Goal: Task Accomplishment & Management: Manage account settings

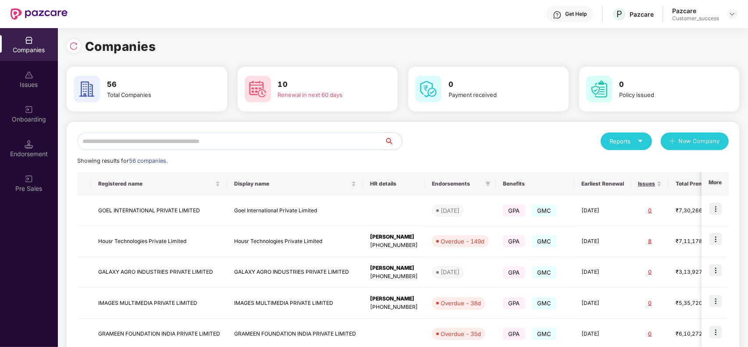
click at [277, 145] on input "text" at bounding box center [230, 141] width 307 height 18
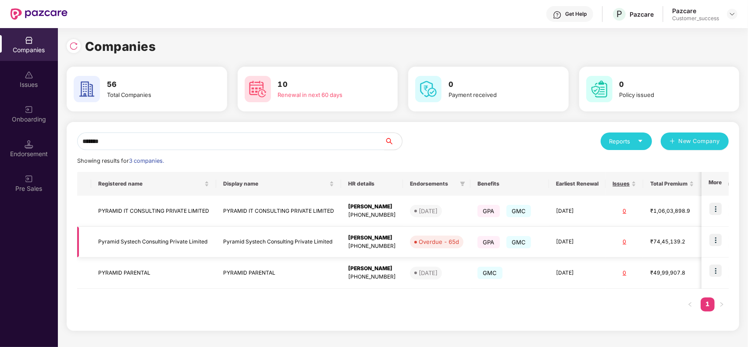
type input "*******"
click at [718, 237] on img at bounding box center [716, 240] width 12 height 12
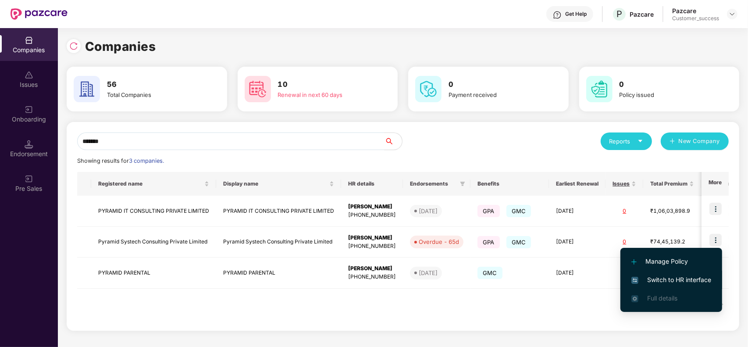
click at [674, 275] on span "Switch to HR interface" at bounding box center [672, 280] width 80 height 10
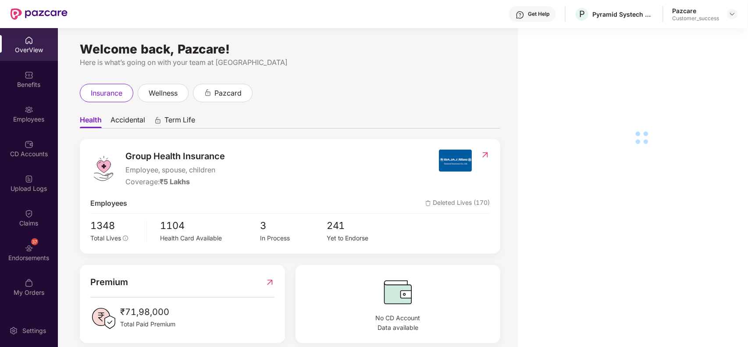
click at [26, 125] on div "Employees" at bounding box center [29, 113] width 58 height 33
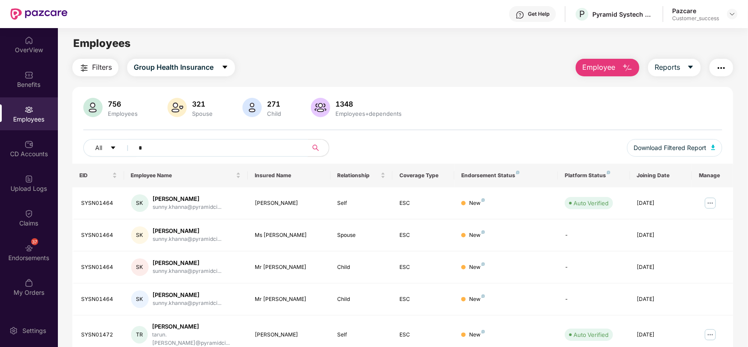
click at [207, 143] on input "*" at bounding box center [217, 147] width 157 height 13
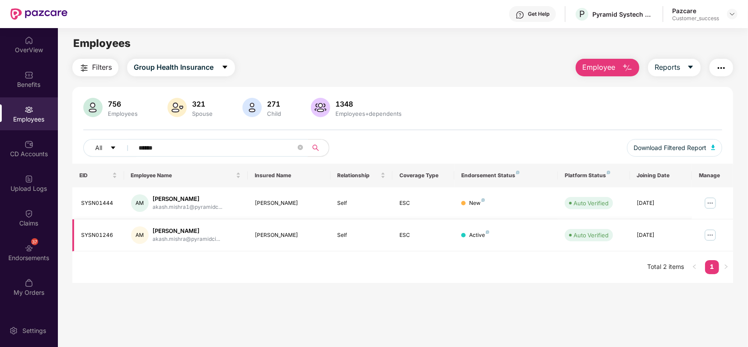
type input "*****"
click at [707, 239] on img at bounding box center [711, 235] width 14 height 14
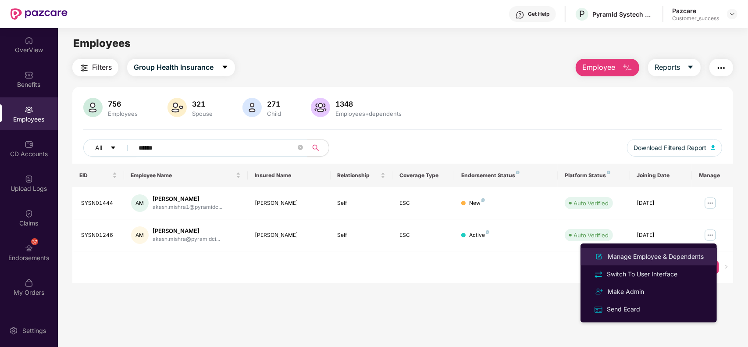
click at [652, 255] on div "Manage Employee & Dependents" at bounding box center [656, 257] width 100 height 10
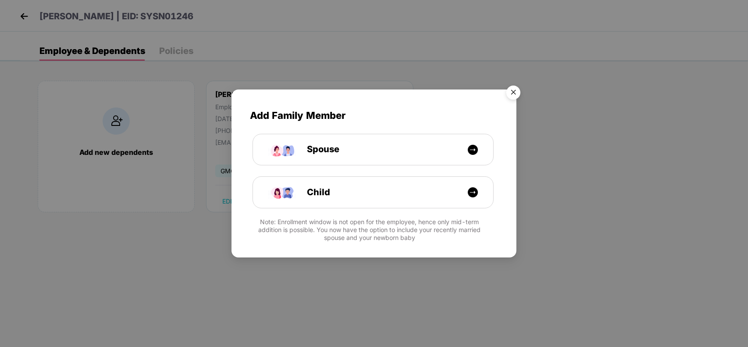
click at [519, 91] on img "Close" at bounding box center [513, 94] width 25 height 25
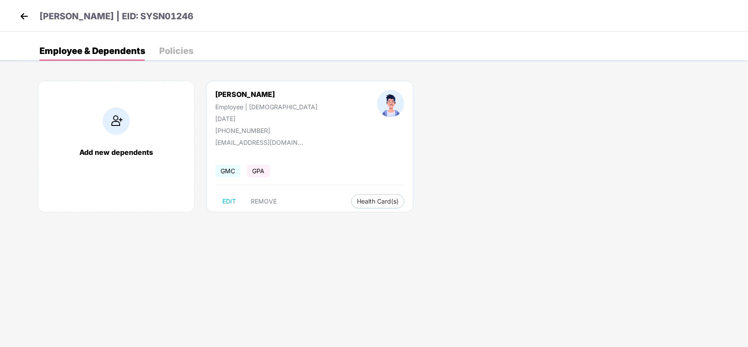
click at [22, 16] on img at bounding box center [24, 16] width 13 height 13
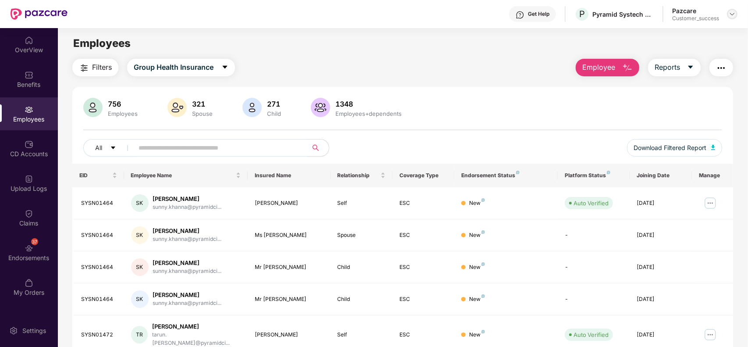
click at [734, 12] on img at bounding box center [732, 14] width 7 height 7
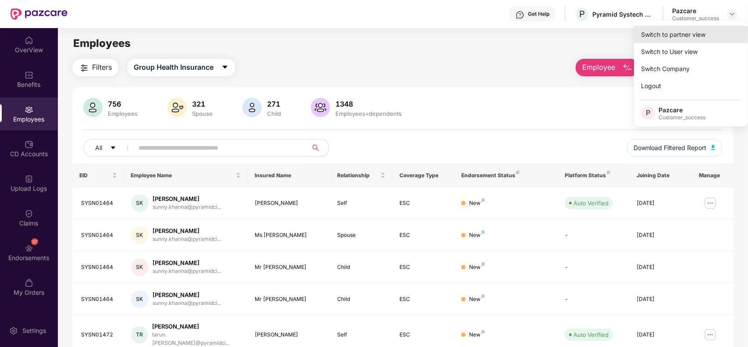
click at [690, 36] on div "Switch to partner view" at bounding box center [691, 34] width 114 height 17
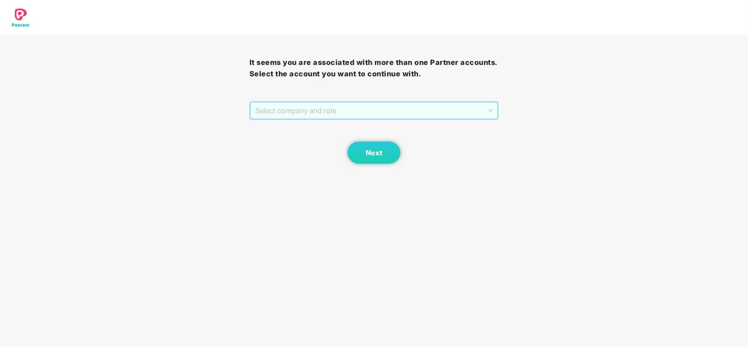
click at [407, 108] on span "Select company and role" at bounding box center [374, 110] width 238 height 17
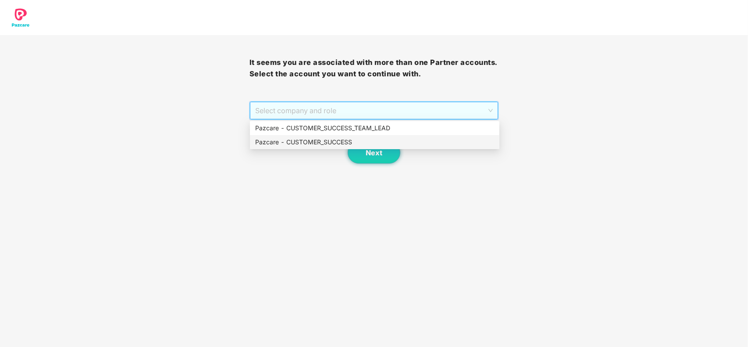
click at [311, 139] on div "Pazcare - CUSTOMER_SUCCESS" at bounding box center [374, 142] width 239 height 10
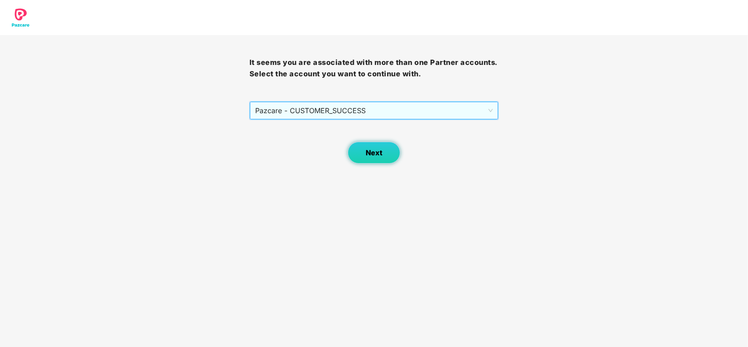
click at [378, 149] on span "Next" at bounding box center [374, 153] width 17 height 8
